Goal: Find specific page/section

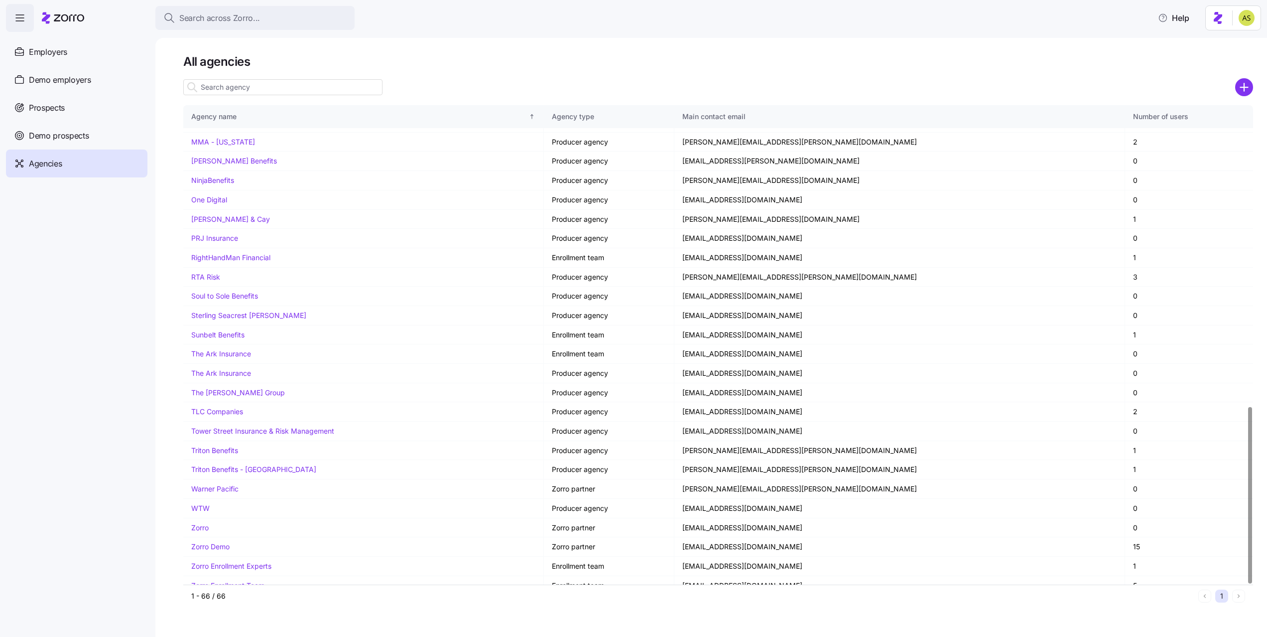
scroll to position [815, 0]
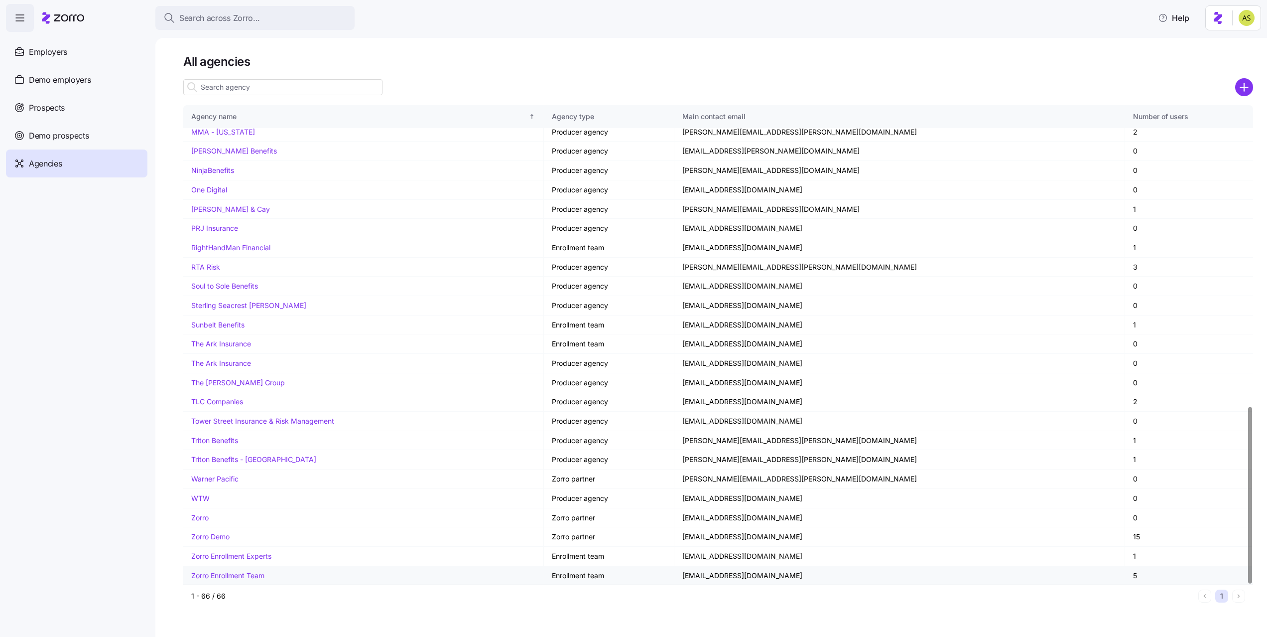
click at [249, 576] on link "Zorro Enrollment Team" at bounding box center [227, 575] width 73 height 8
